Goal: Task Accomplishment & Management: Complete application form

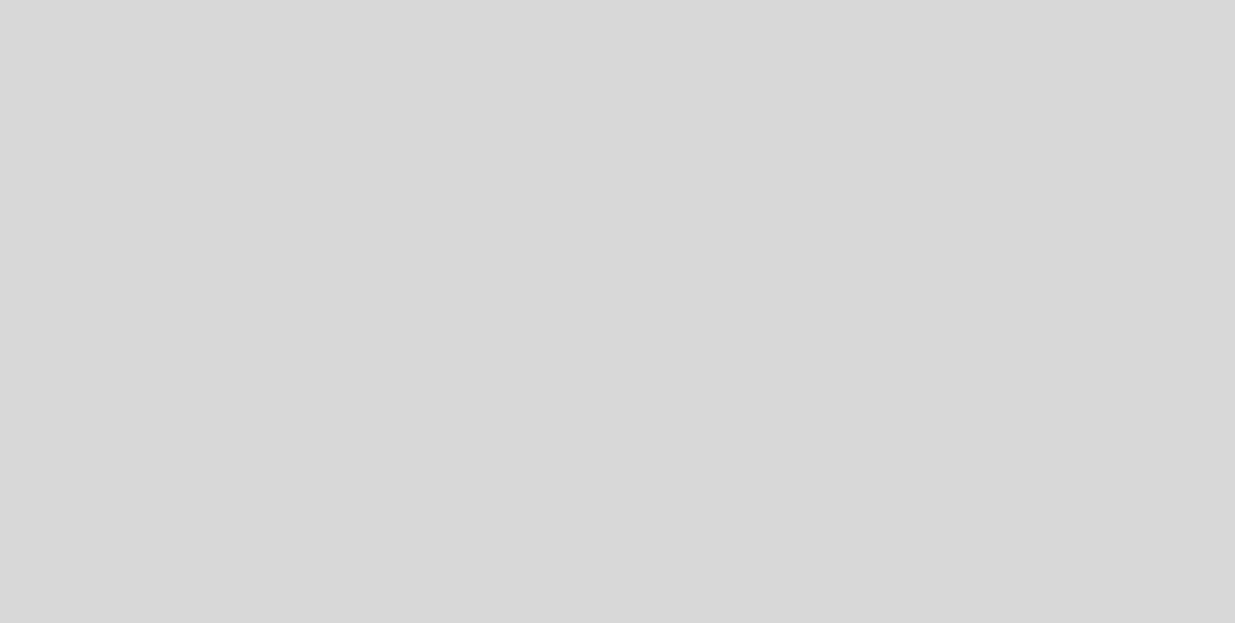
select select "es"
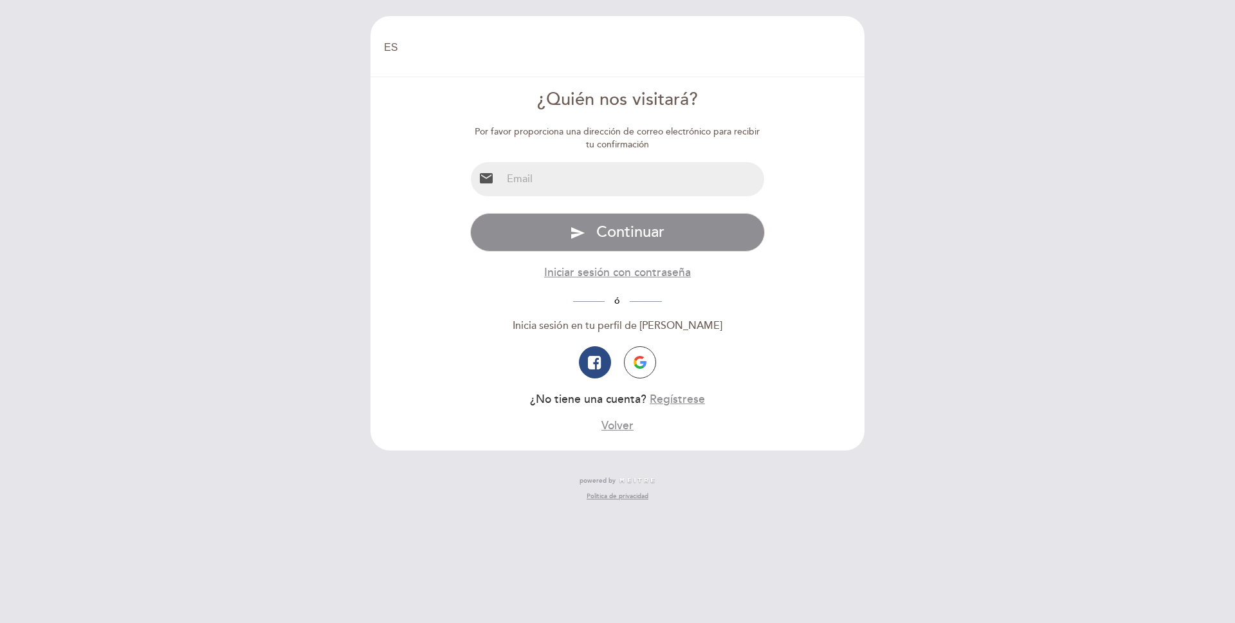
click at [654, 183] on input "email" at bounding box center [633, 179] width 263 height 34
type input "[EMAIL_ADDRESS][PERSON_NAME][DOMAIN_NAME]"
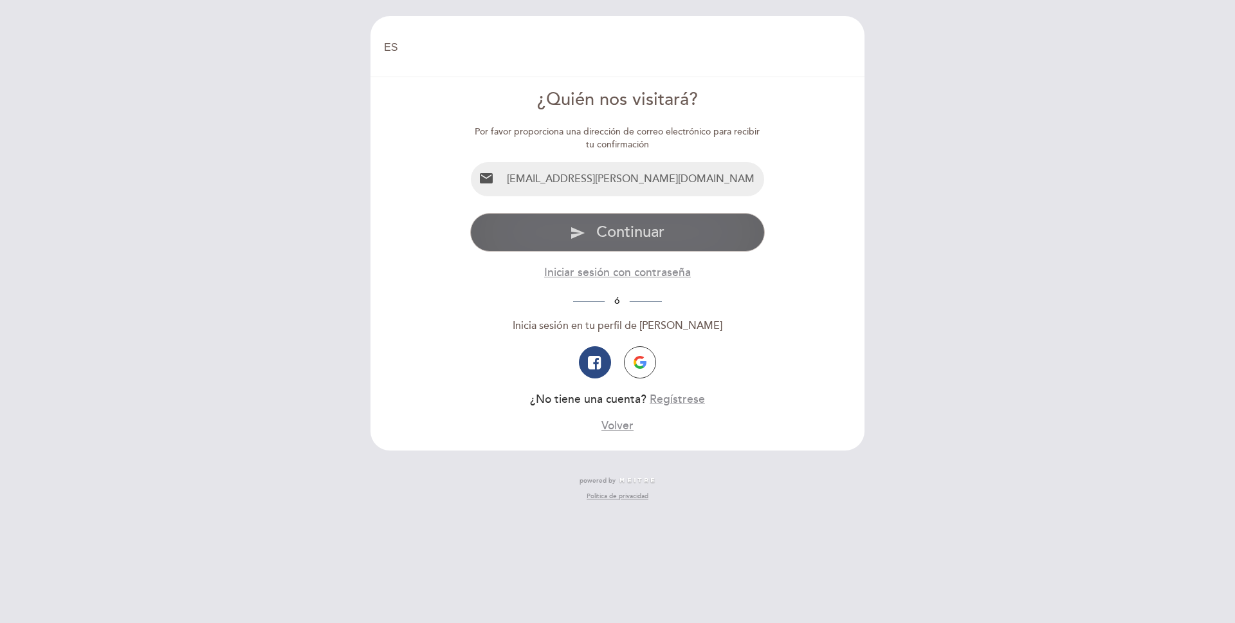
click at [618, 237] on span "Continuar" at bounding box center [630, 232] width 68 height 19
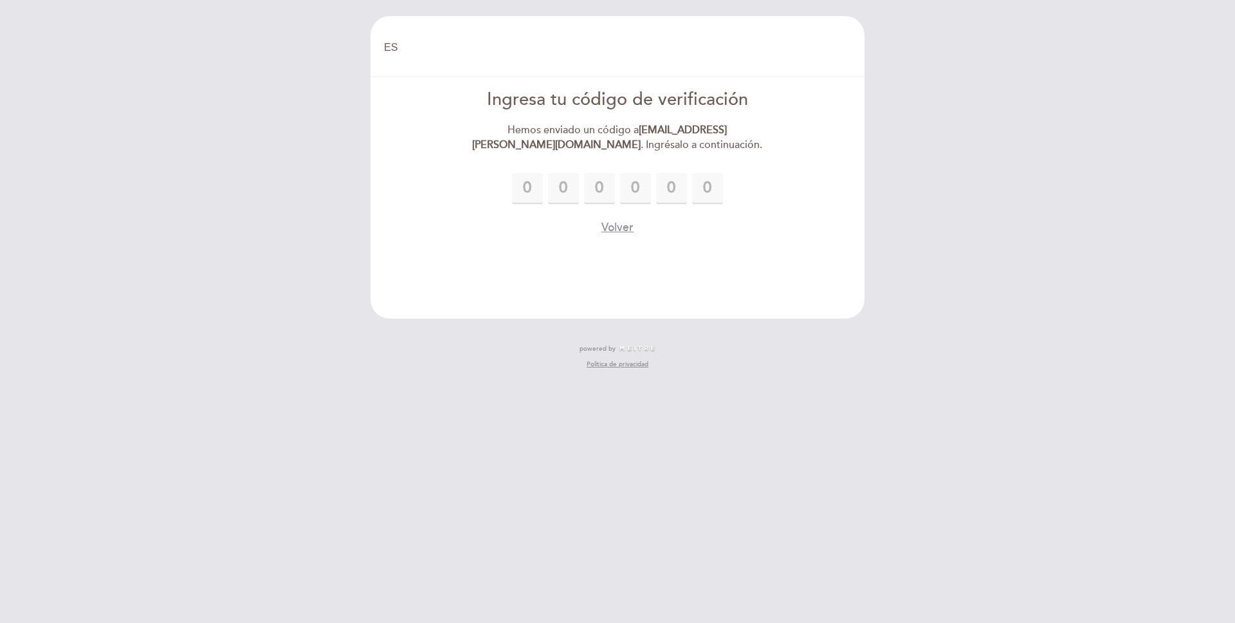
type input "6"
type input "7"
type input "0"
type input "7"
type input "6"
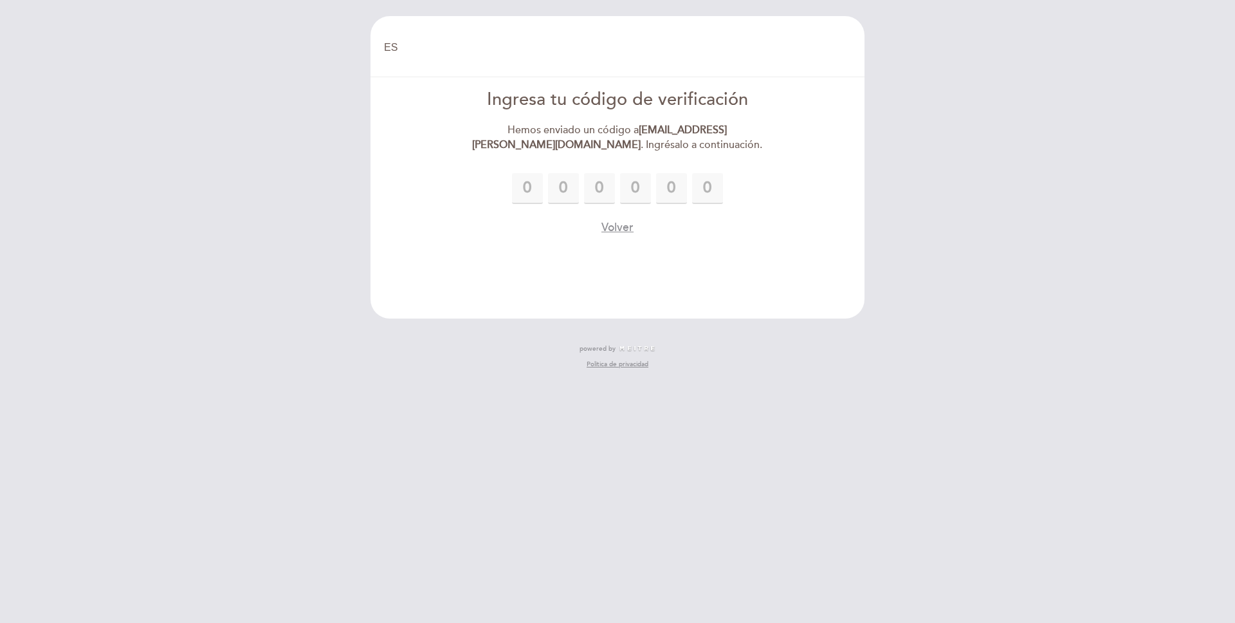
type input "8"
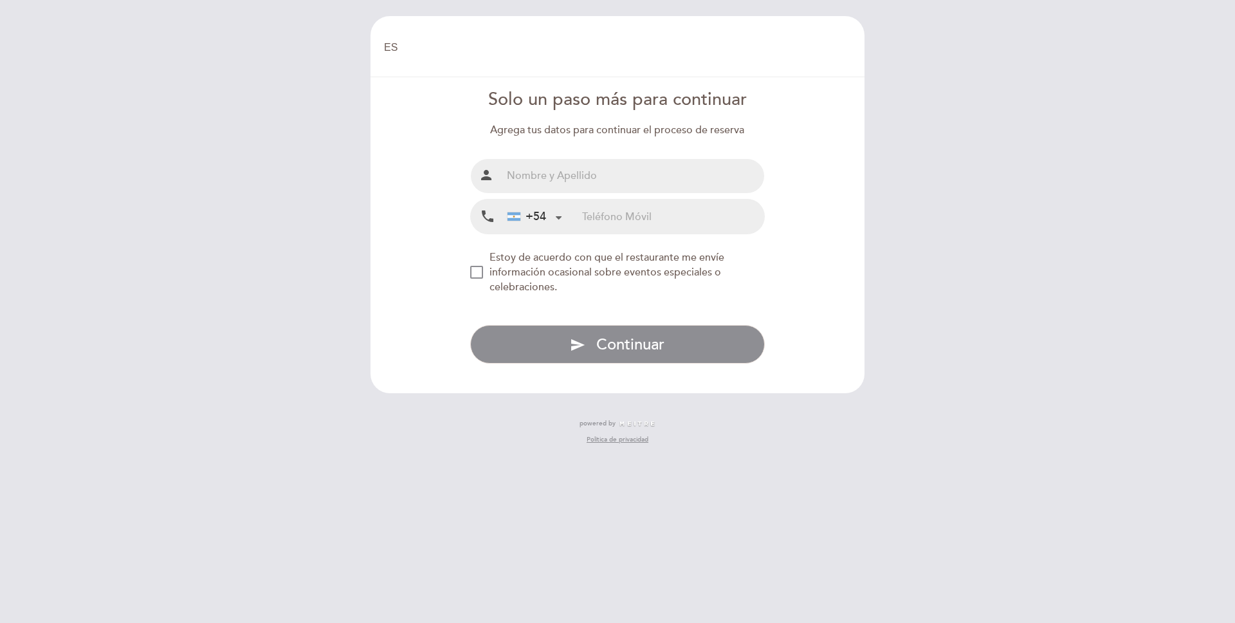
click at [679, 174] on input "text" at bounding box center [633, 176] width 263 height 34
type input "[PERSON_NAME]"
click at [601, 219] on input "tel" at bounding box center [673, 216] width 182 height 34
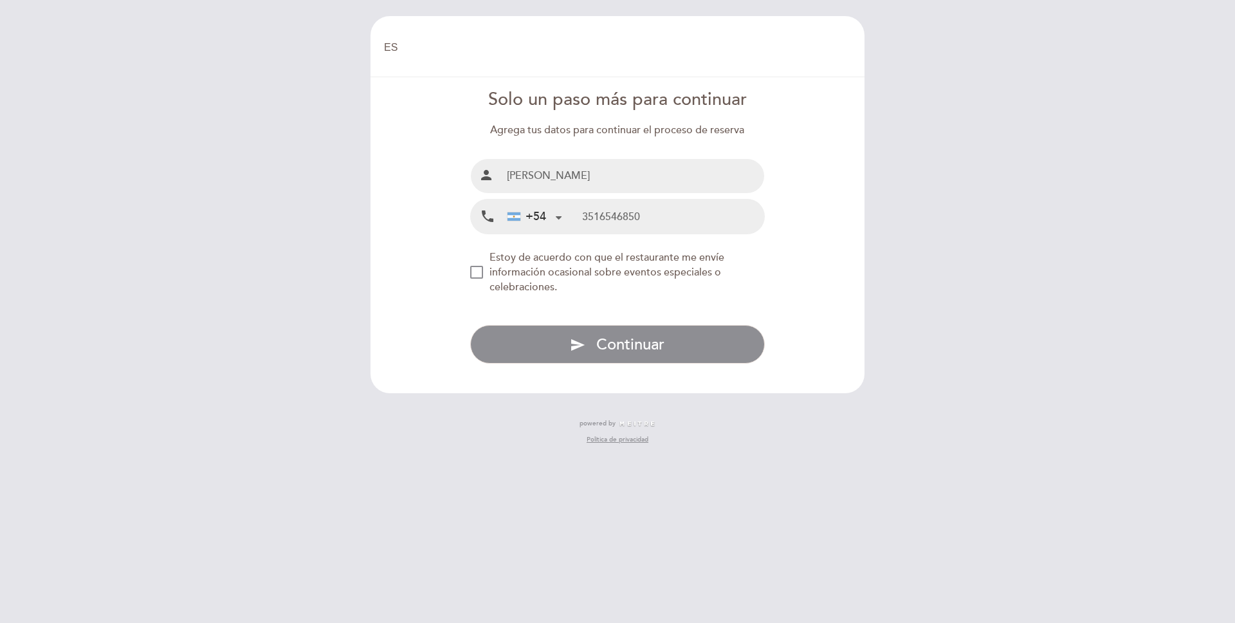
type input "3516546850"
click at [475, 270] on div "NEW_MODAL_AGREE_RESTAURANT_SEND_OCCASIONAL_INFO" at bounding box center [476, 272] width 13 height 13
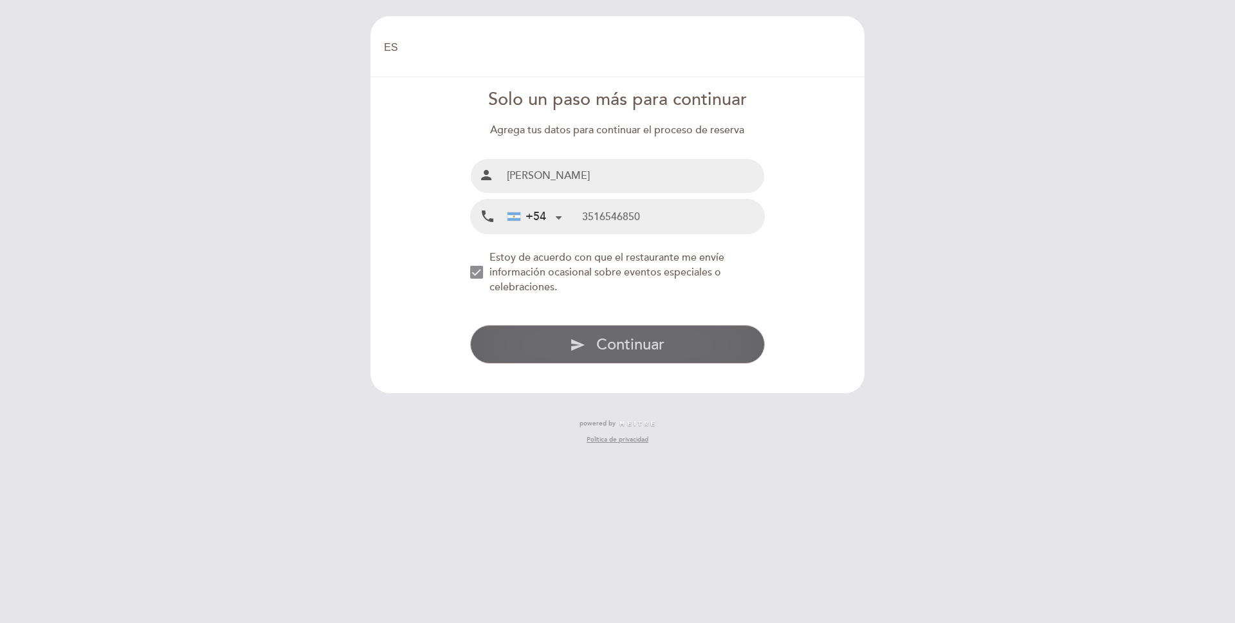
click at [607, 353] on span "Continuar" at bounding box center [630, 344] width 68 height 19
